Goal: Entertainment & Leisure: Consume media (video, audio)

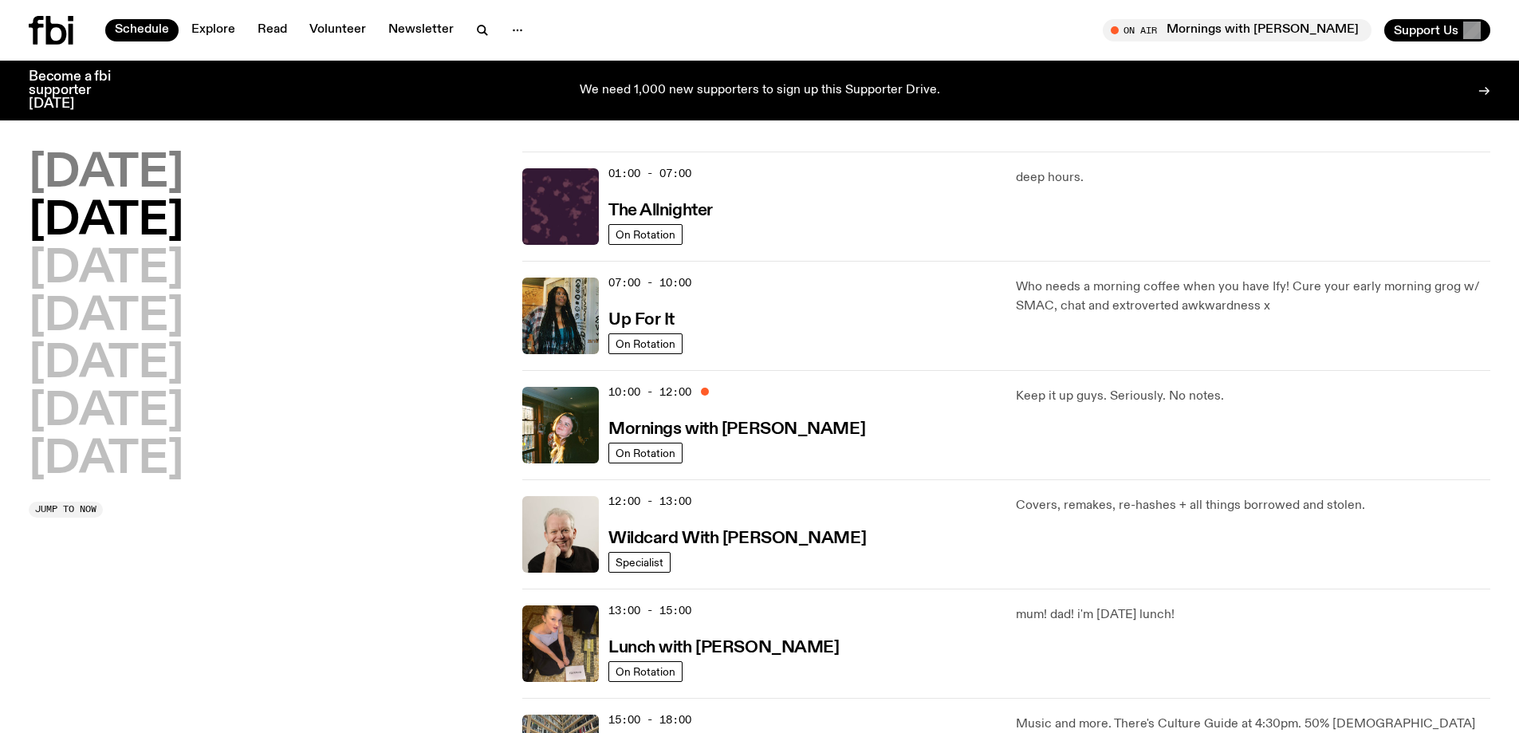
click at [146, 181] on h2 "[DATE]" at bounding box center [106, 174] width 155 height 45
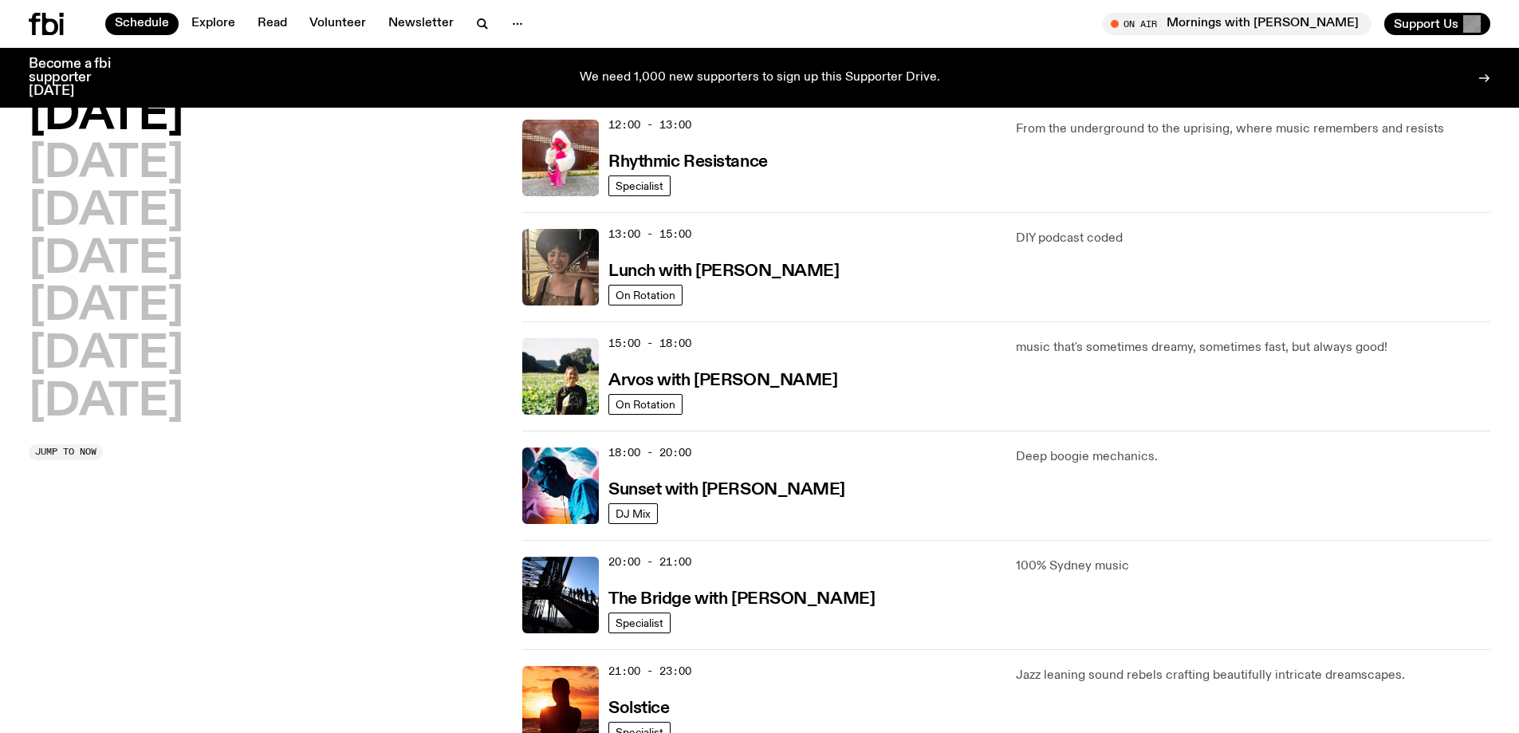
scroll to position [603, 0]
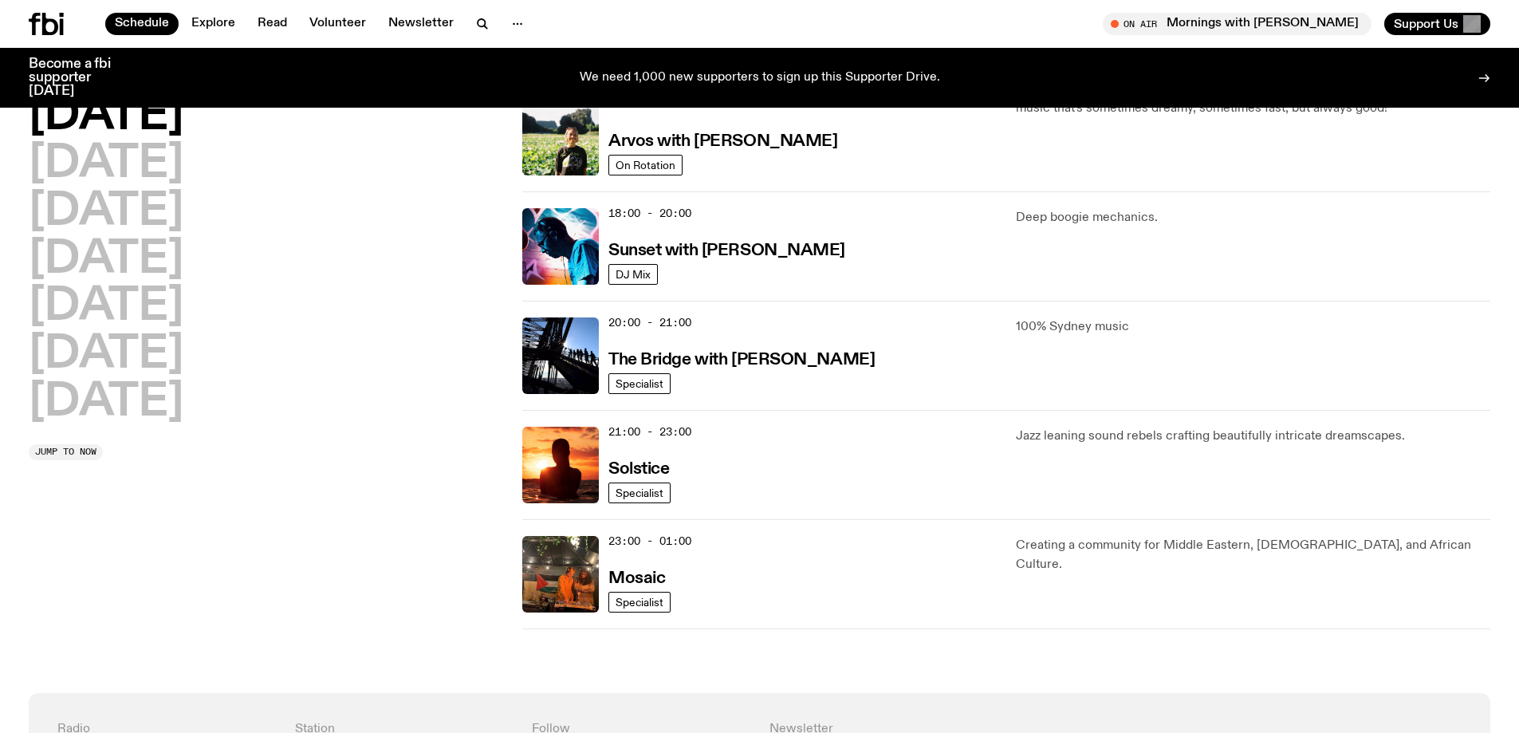
click at [739, 260] on div "18:00 - 20:00 Sunset with [PERSON_NAME]" at bounding box center [803, 246] width 388 height 77
click at [759, 244] on h3 "Sunset with [PERSON_NAME]" at bounding box center [727, 250] width 237 height 17
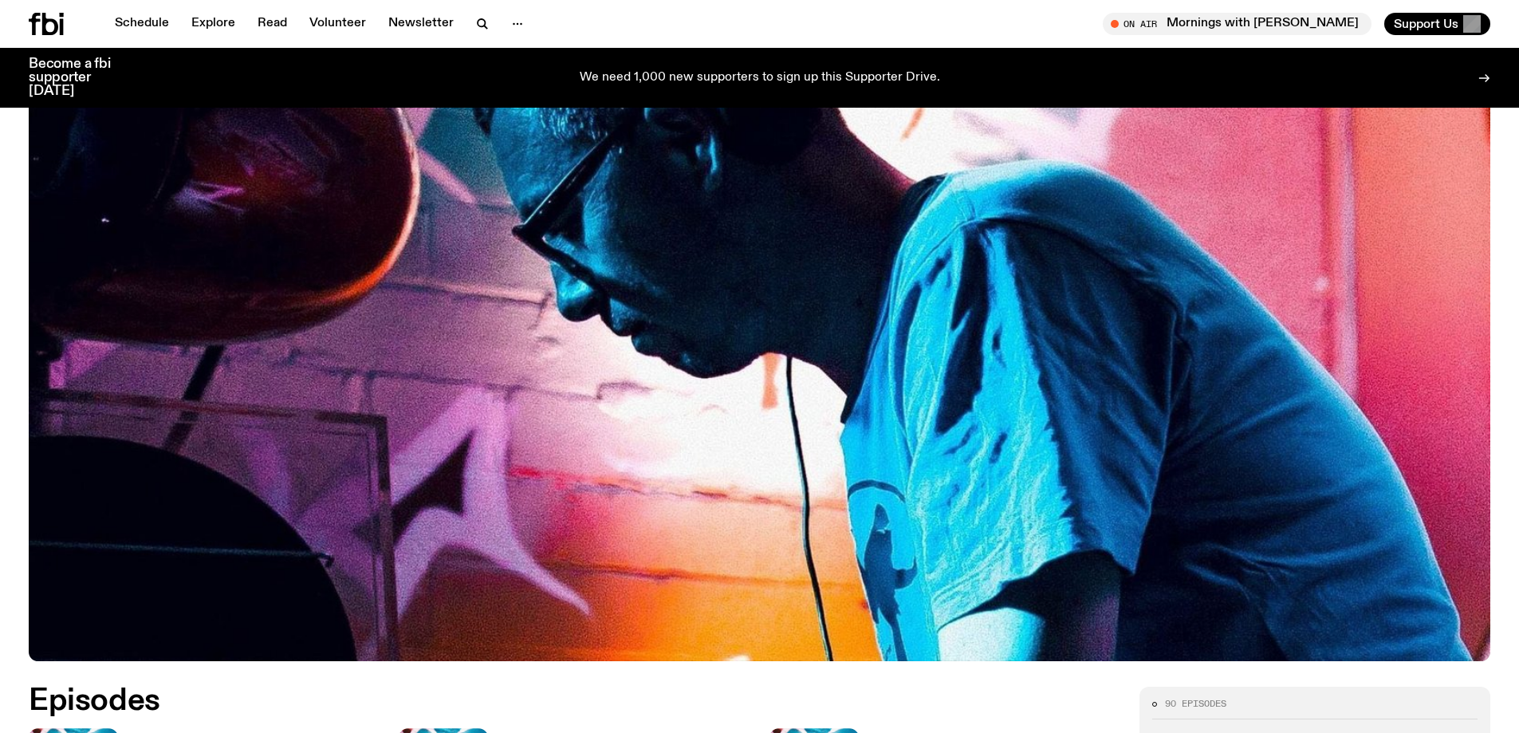
scroll to position [706, 0]
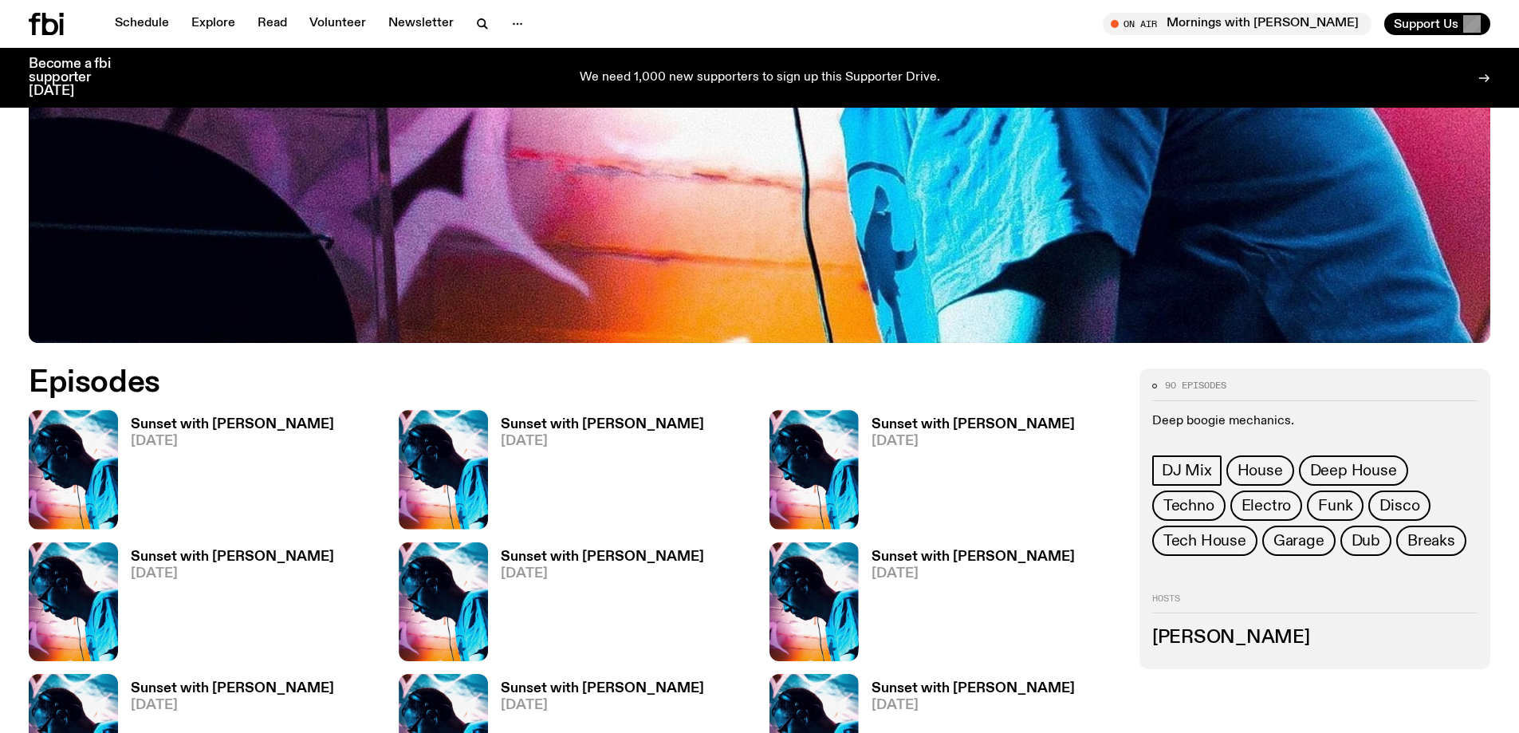
click at [162, 439] on span "[DATE]" at bounding box center [232, 442] width 203 height 14
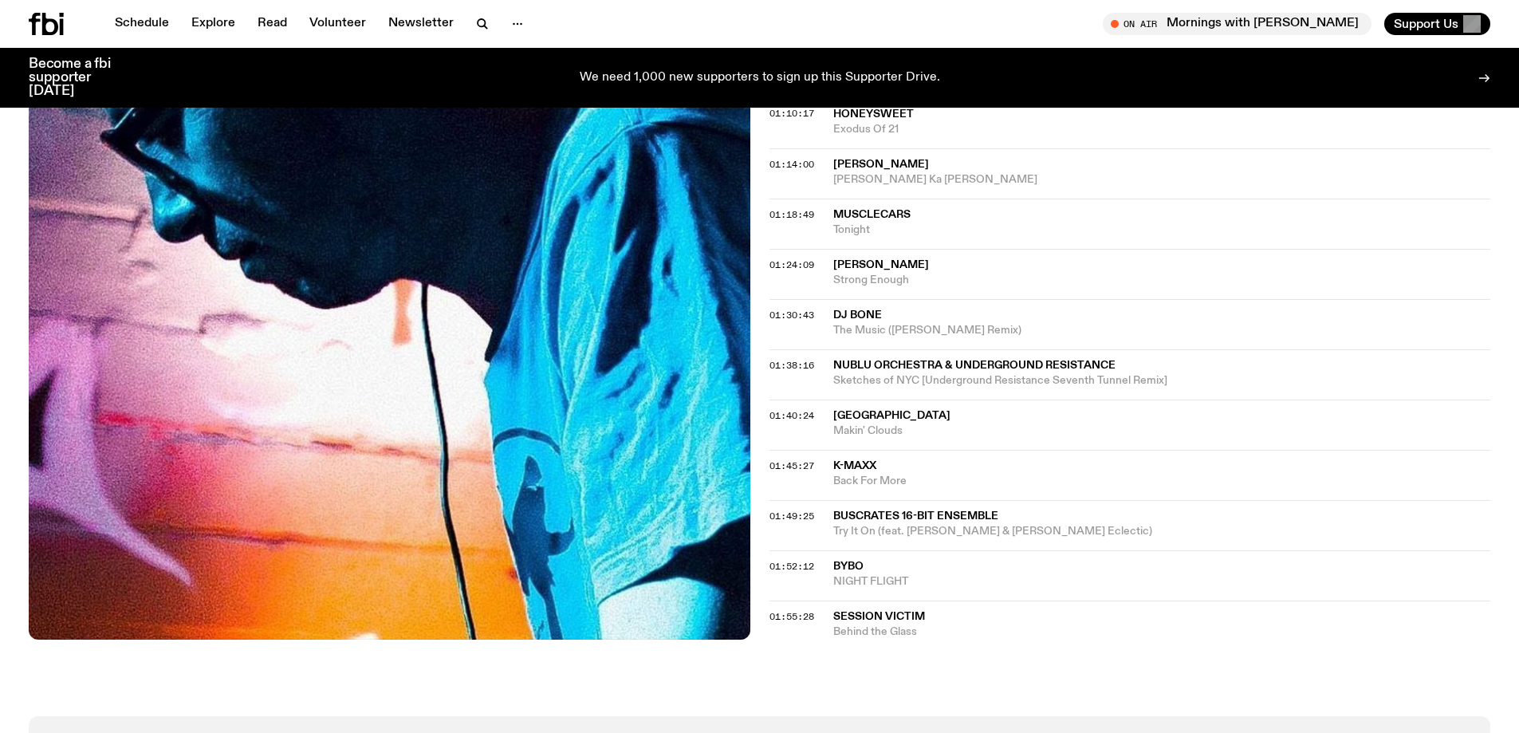
scroll to position [1189, 0]
